Goal: Information Seeking & Learning: Check status

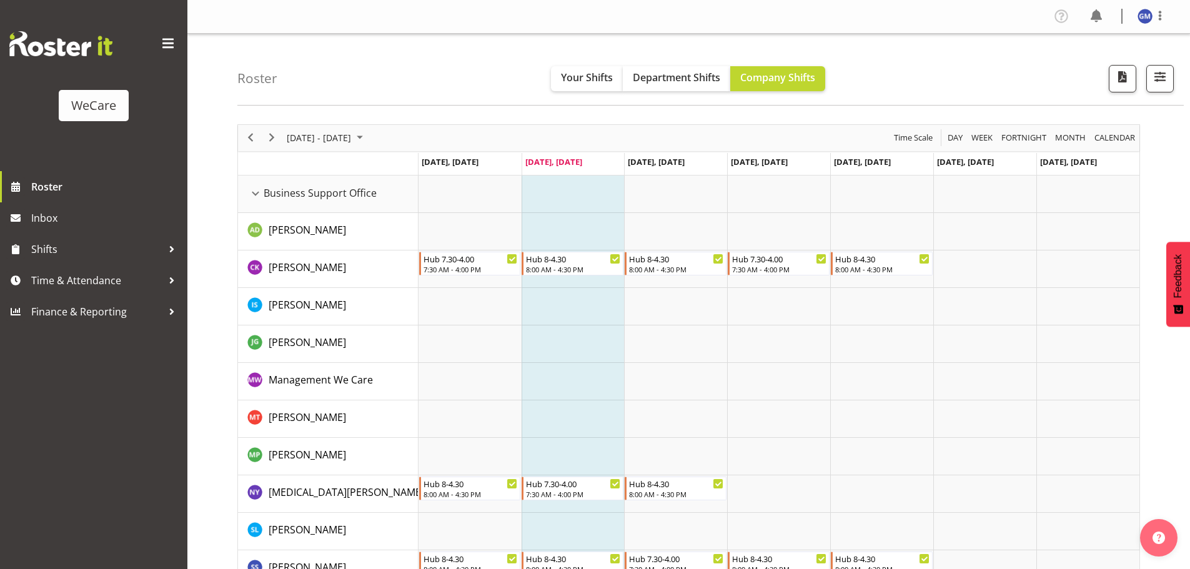
scroll to position [3124, 0]
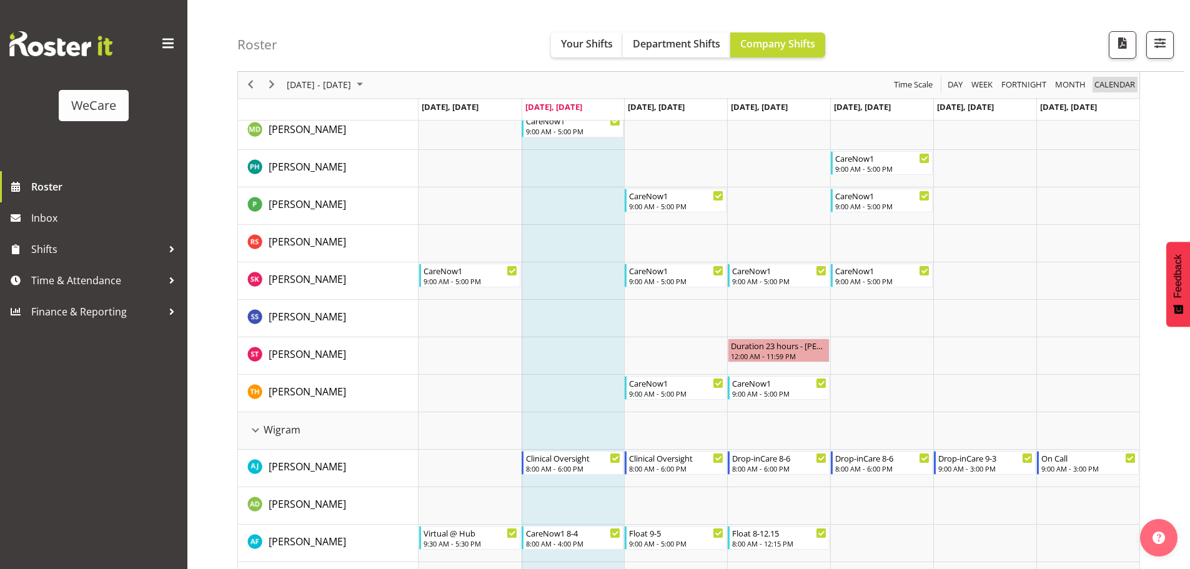
click at [1113, 85] on span "calendar" at bounding box center [1115, 85] width 43 height 16
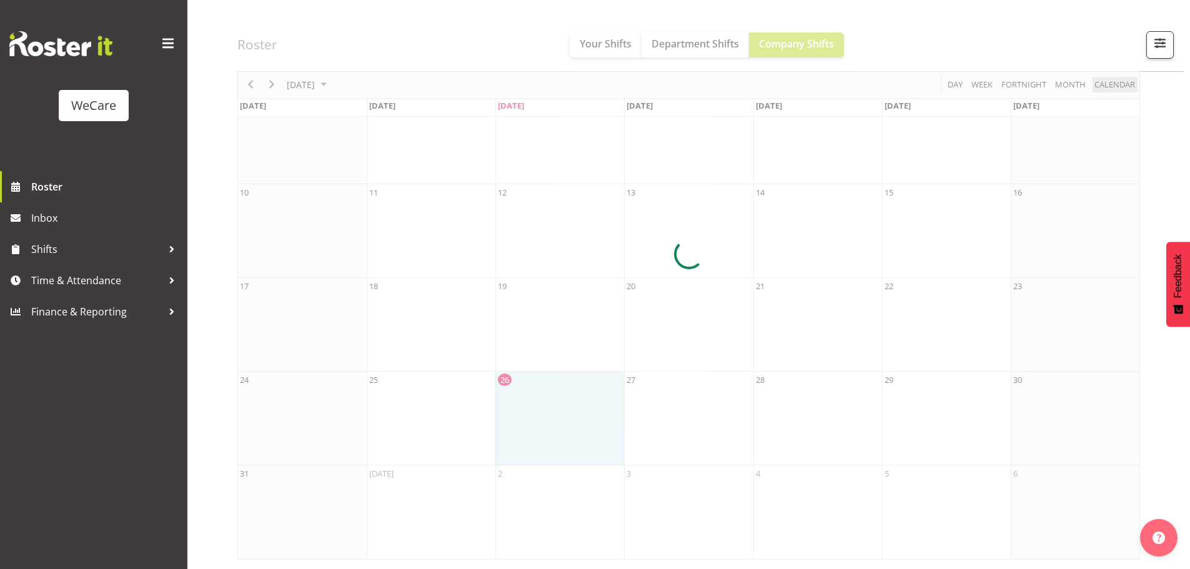
scroll to position [175, 0]
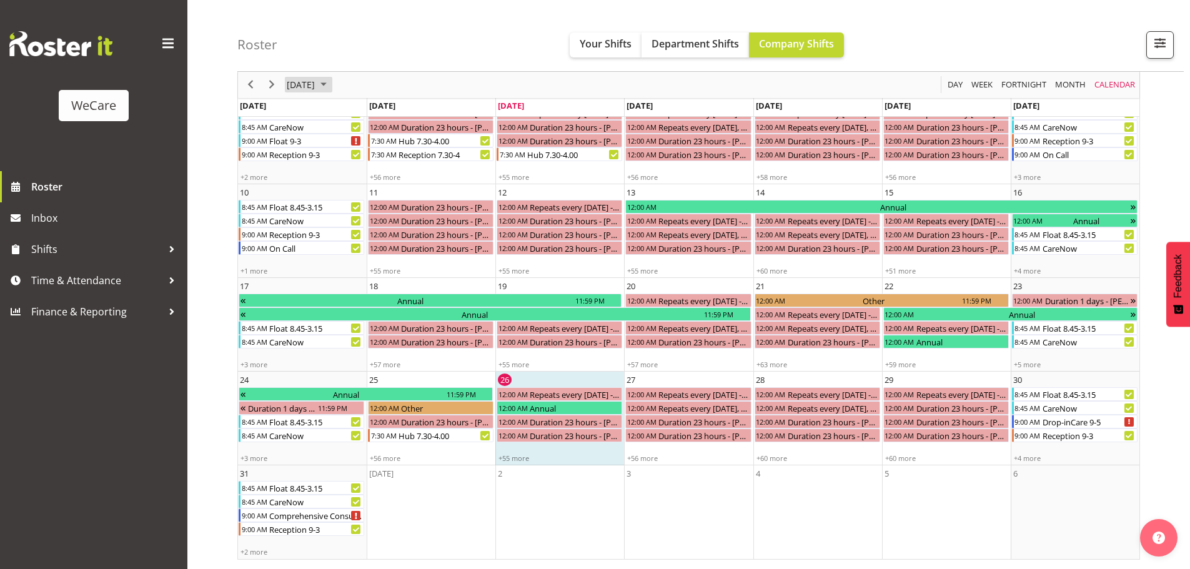
click at [331, 81] on span "August 2025" at bounding box center [323, 85] width 15 height 16
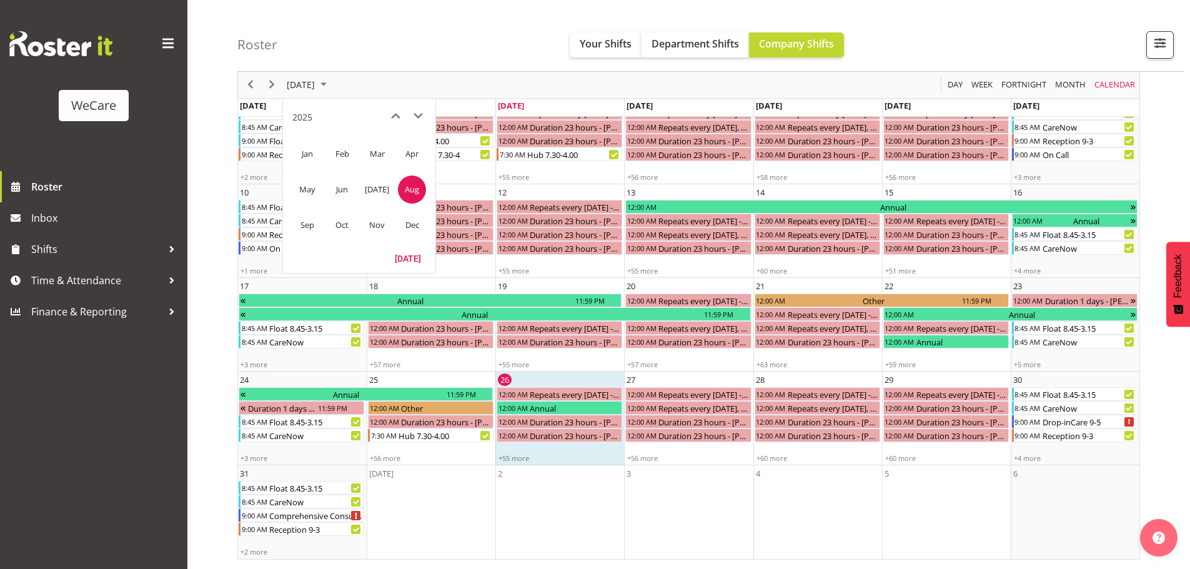
click at [311, 227] on span "Sep" at bounding box center [307, 225] width 28 height 28
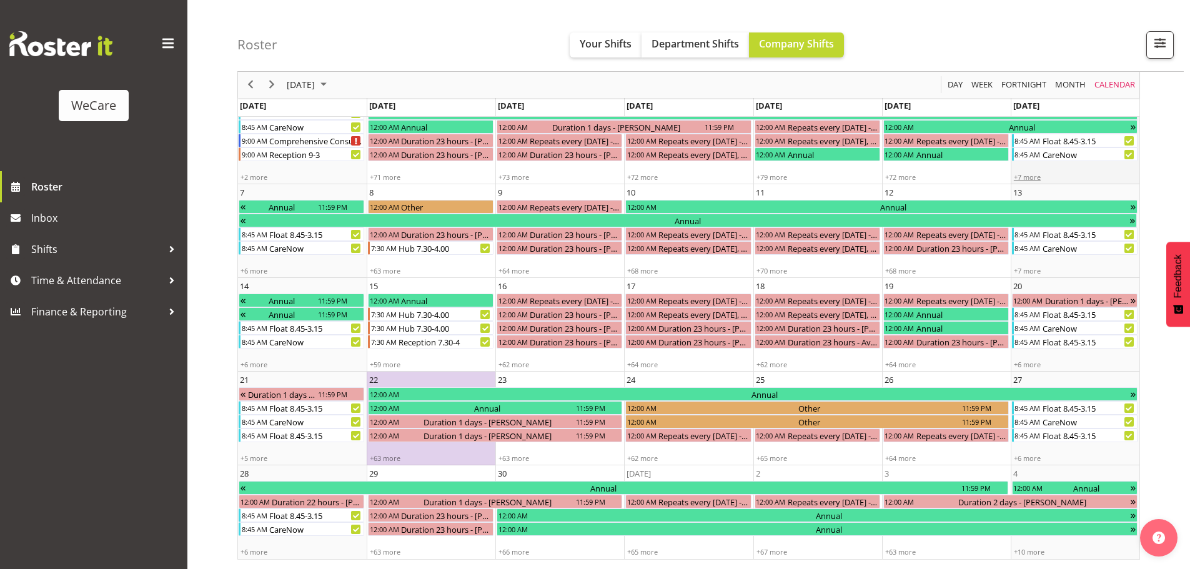
click at [1031, 179] on div "+7 more" at bounding box center [1075, 176] width 127 height 9
click at [1075, 166] on td "6 8:45 AM Float 8.45-3.15 8:45 AM CareNow +7 more" at bounding box center [1075, 138] width 129 height 94
click at [1092, 101] on td "[DATE]" at bounding box center [1075, 107] width 129 height 19
click at [1024, 109] on span "[DATE]" at bounding box center [1027, 105] width 26 height 11
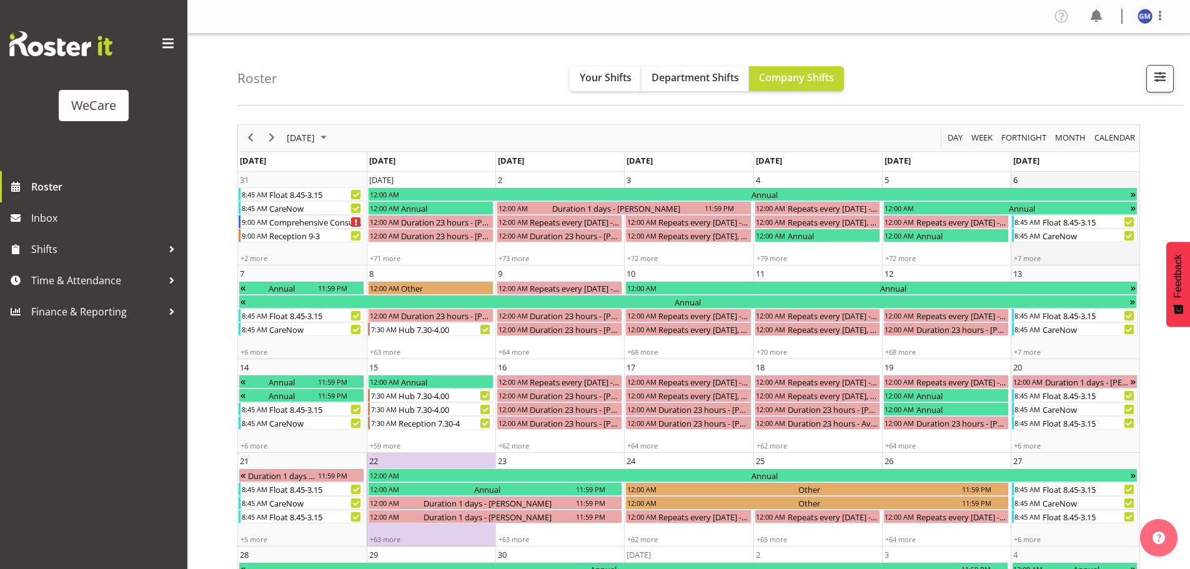
click at [1094, 177] on td "6 8:45 AM Float 8.45-3.15 8:45 AM CareNow +7 more" at bounding box center [1075, 219] width 129 height 94
click at [977, 141] on span "Week" at bounding box center [982, 138] width 24 height 16
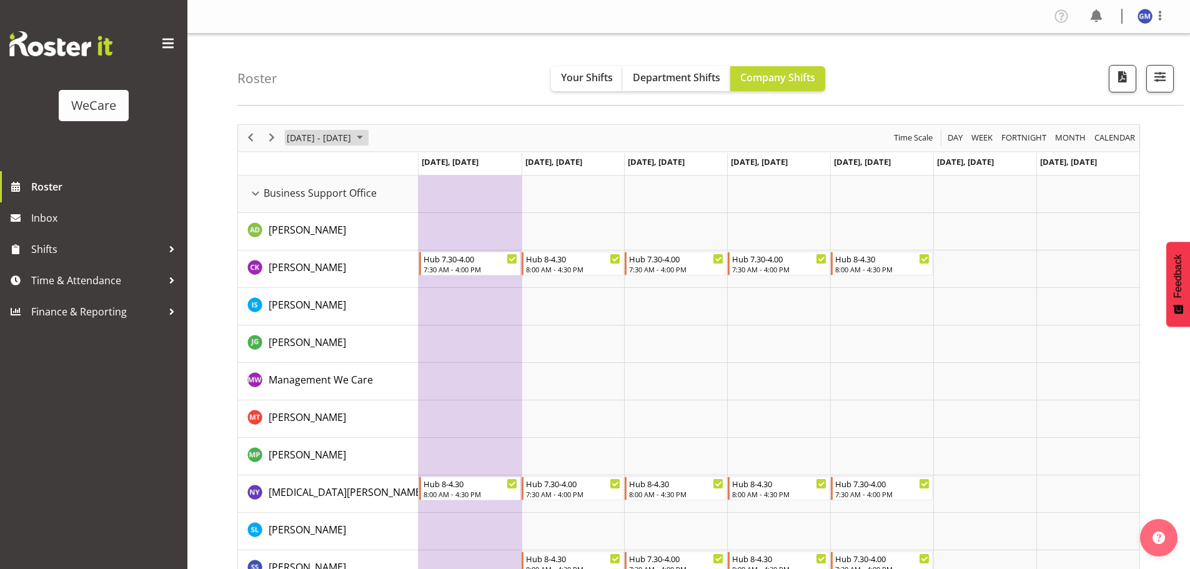
click at [367, 137] on span "September 2025" at bounding box center [359, 138] width 15 height 16
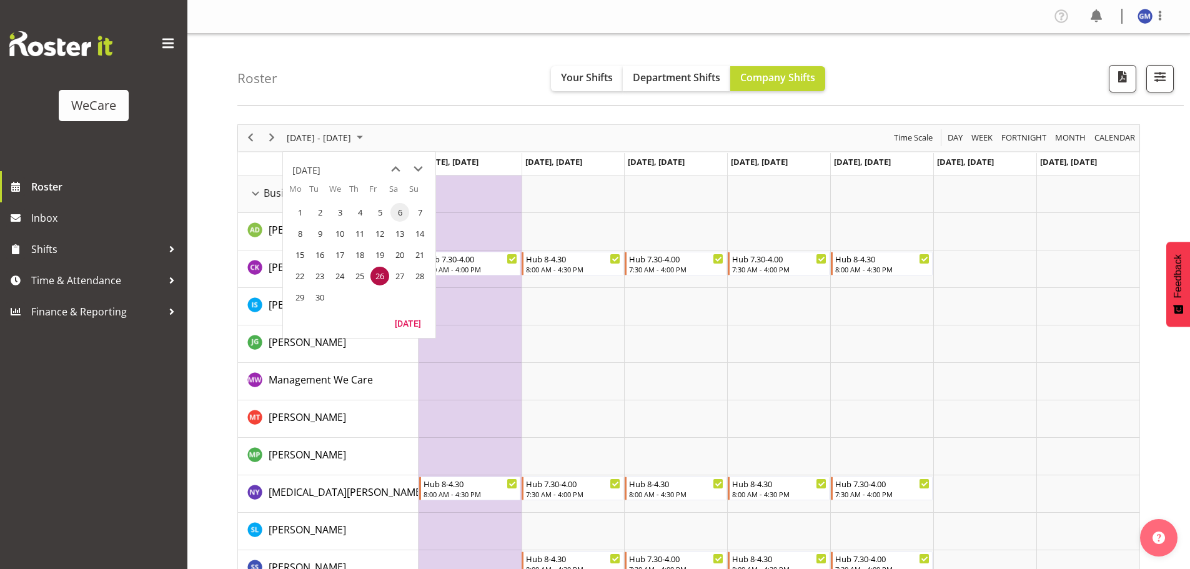
click at [396, 216] on span "6" at bounding box center [400, 212] width 19 height 19
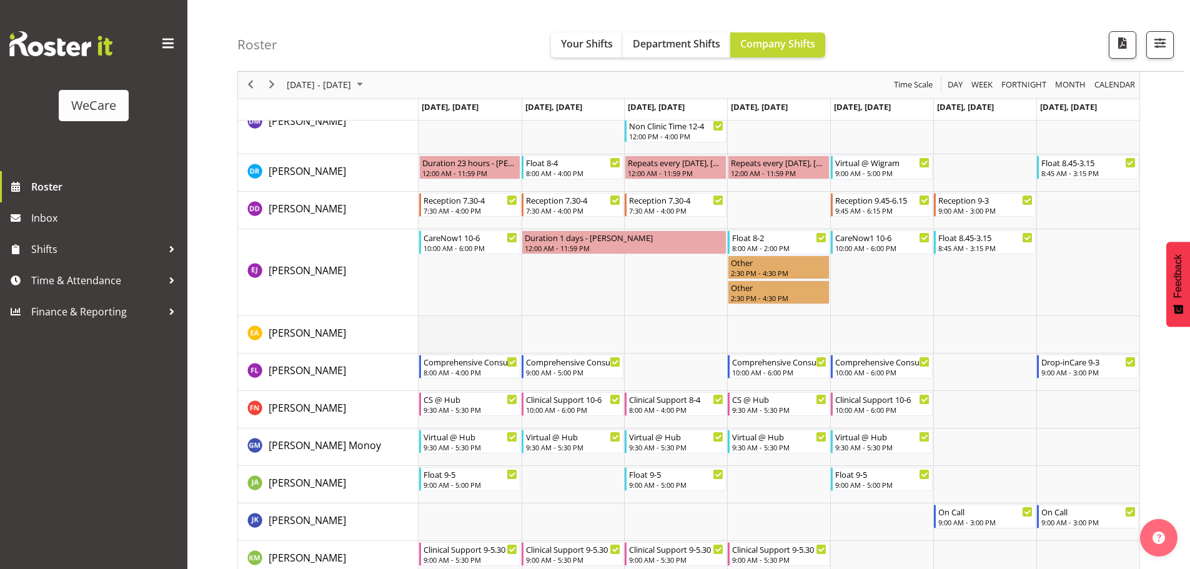
scroll to position [3999, 0]
